Goal: Check status: Check status

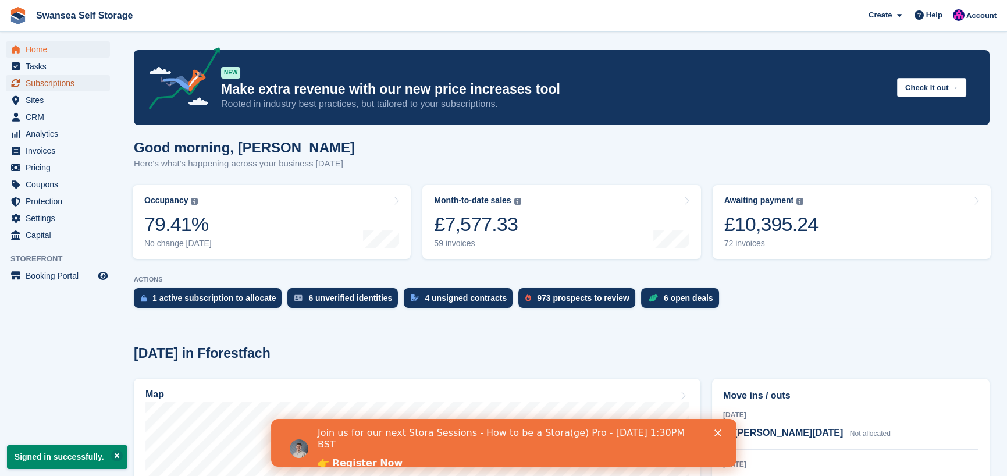
click at [54, 86] on span "Subscriptions" at bounding box center [61, 83] width 70 height 16
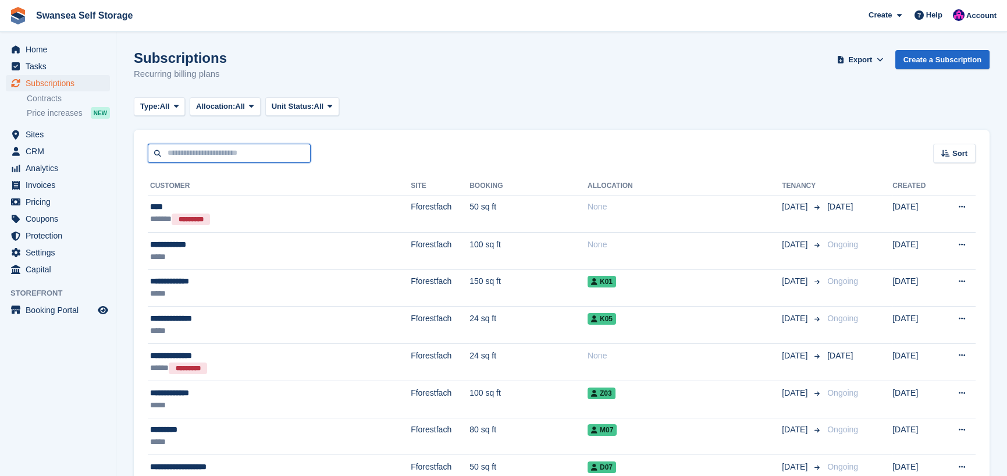
click at [190, 152] on input "text" at bounding box center [229, 153] width 163 height 19
type input "*"
type input "*****"
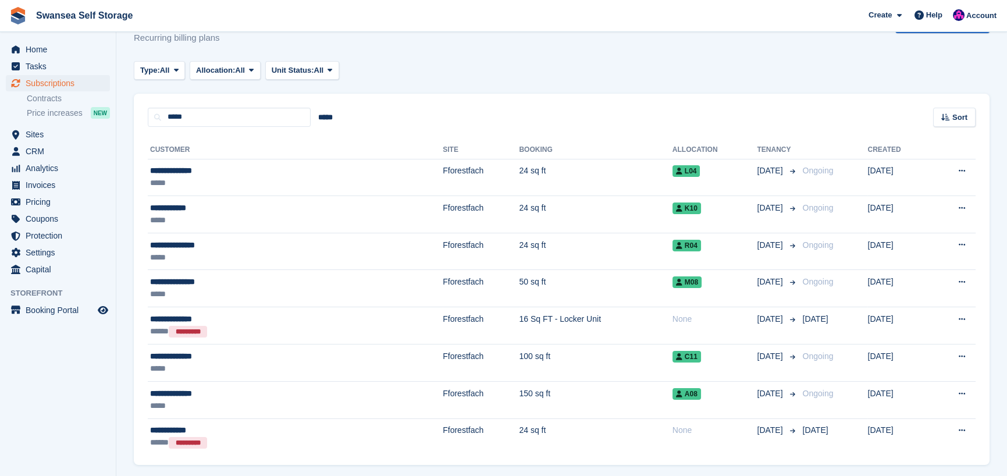
scroll to position [73, 0]
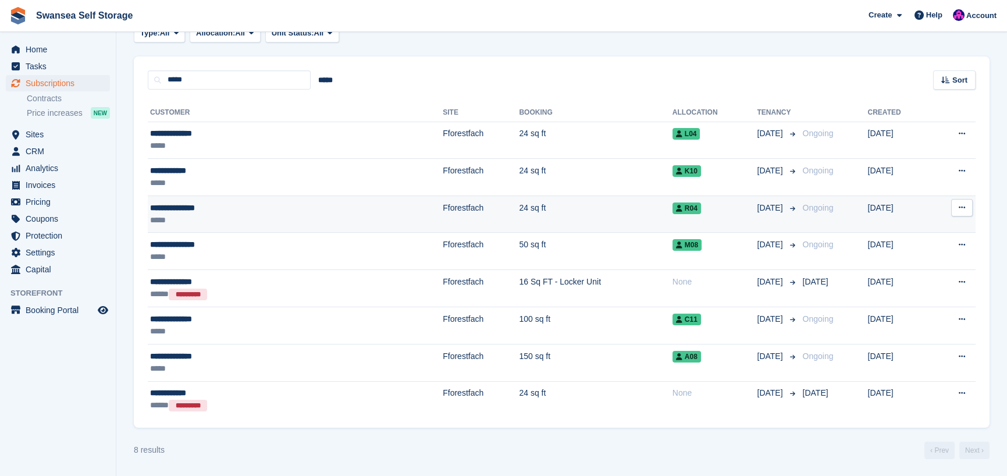
click at [519, 212] on td "24 sq ft" at bounding box center [595, 214] width 153 height 37
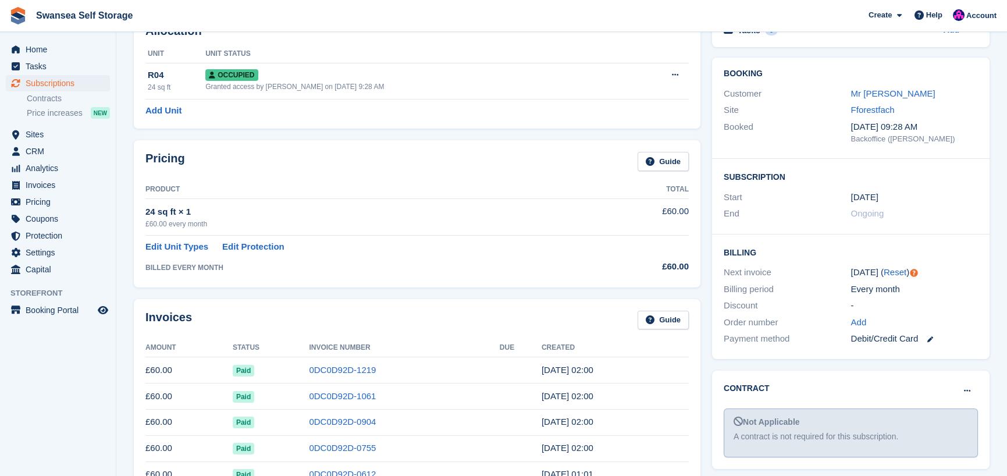
scroll to position [58, 0]
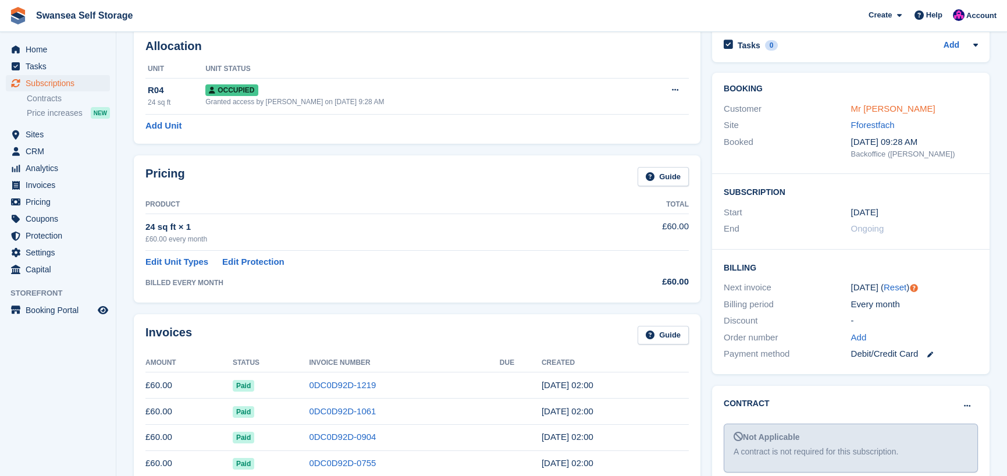
click at [904, 107] on link "Mr Daniel Evans" at bounding box center [893, 109] width 84 height 10
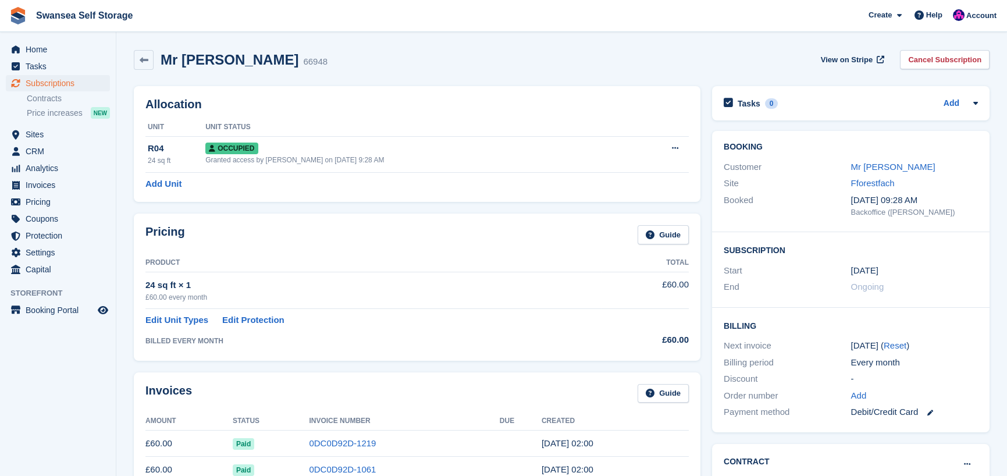
scroll to position [58, 0]
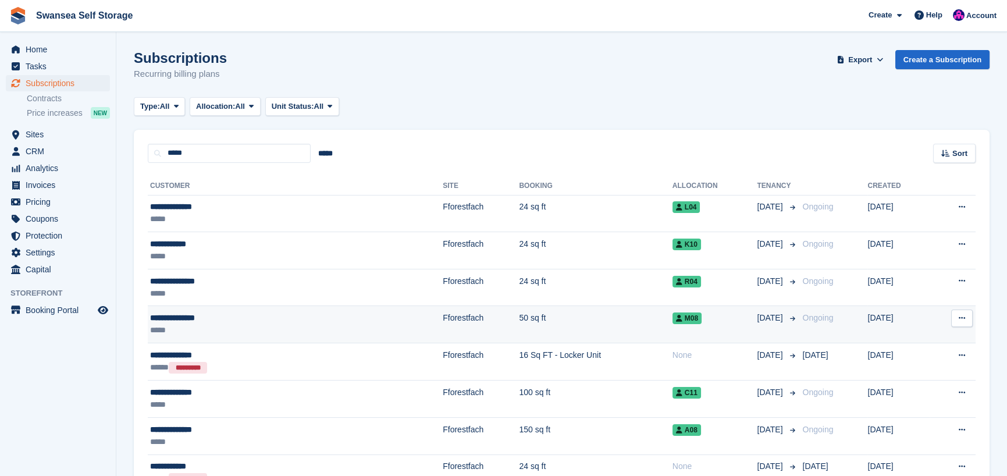
click at [443, 322] on td "Fforestfach" at bounding box center [481, 324] width 76 height 37
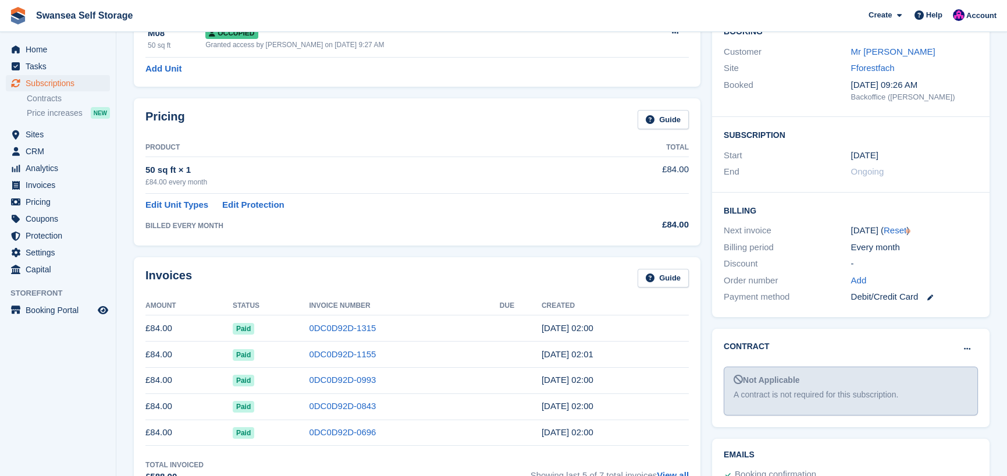
scroll to position [116, 0]
click at [867, 48] on link "Mr [PERSON_NAME]" at bounding box center [893, 50] width 84 height 10
